Goal: Find specific page/section: Find specific page/section

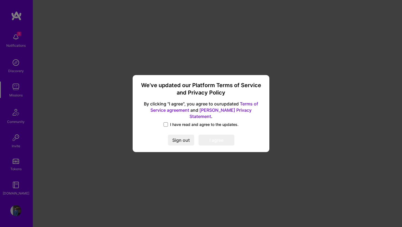
click at [173, 122] on span "I have read and agree to the updates." at bounding box center [204, 124] width 68 height 5
click at [0, 0] on input "I have read and agree to the updates." at bounding box center [0, 0] width 0 height 0
click at [212, 135] on button "I agree" at bounding box center [216, 140] width 36 height 11
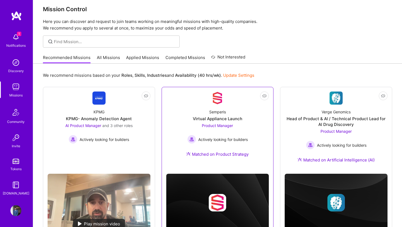
scroll to position [27, 0]
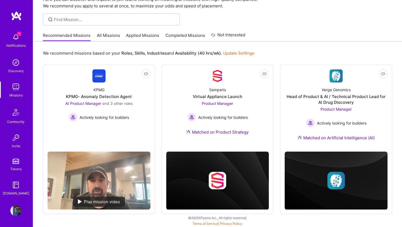
click at [107, 35] on link "All Missions" at bounding box center [108, 37] width 23 height 9
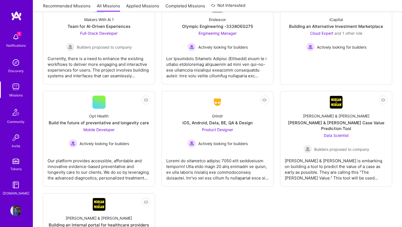
scroll to position [1755, 0]
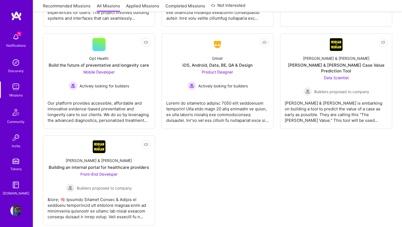
click at [19, 42] on img at bounding box center [15, 37] width 11 height 11
